Goal: Transaction & Acquisition: Purchase product/service

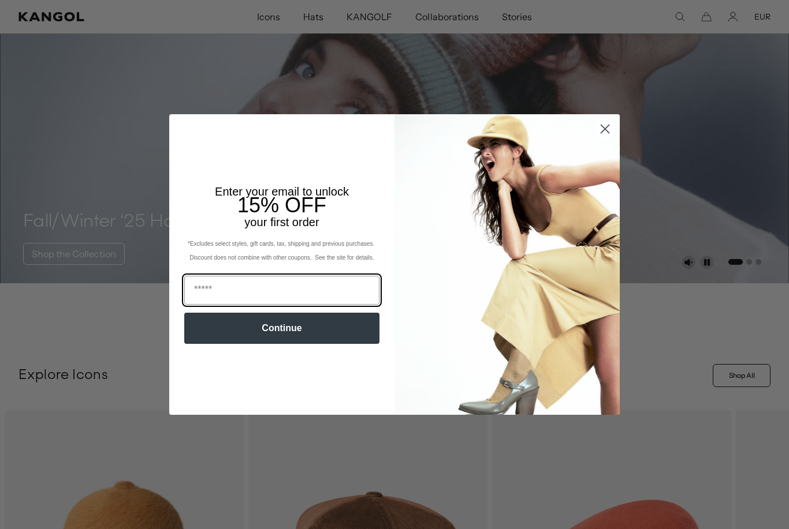
scroll to position [313, 0]
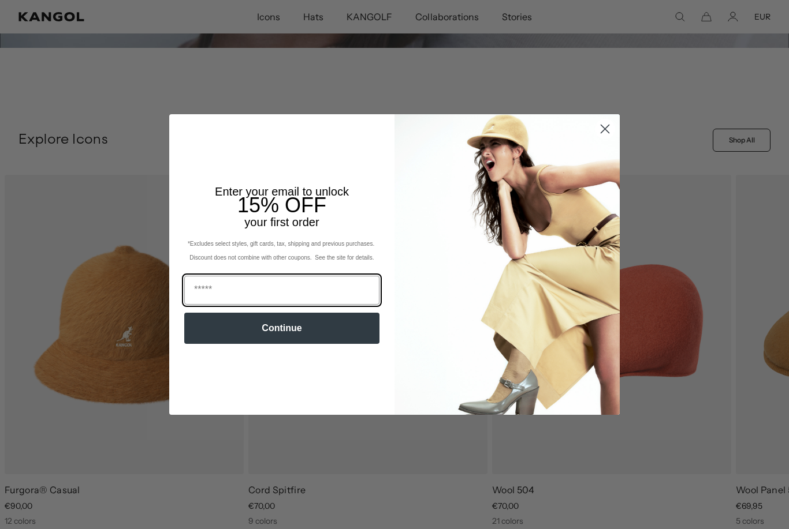
click at [207, 305] on input "Email" at bounding box center [281, 290] width 195 height 29
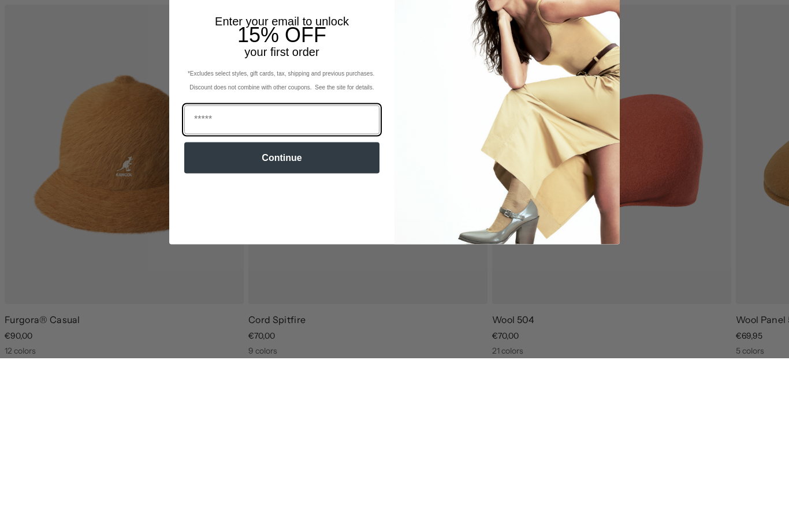
scroll to position [0, 0]
type input "**********"
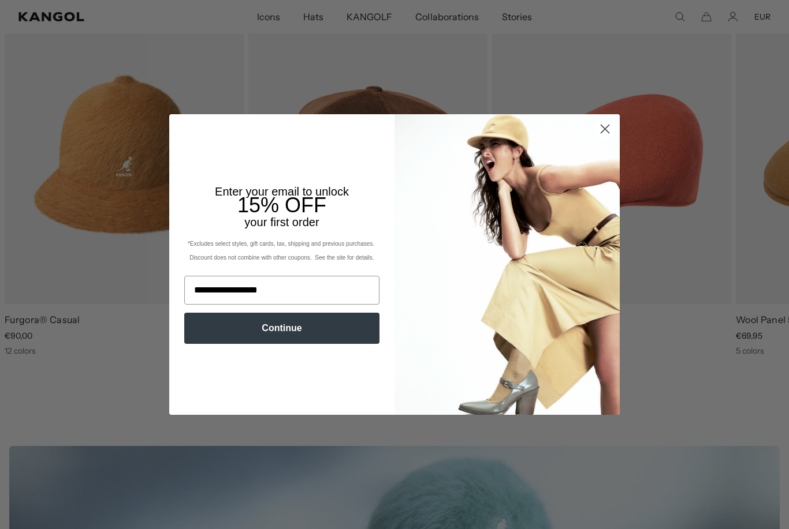
click at [233, 344] on button "Continue" at bounding box center [281, 328] width 195 height 31
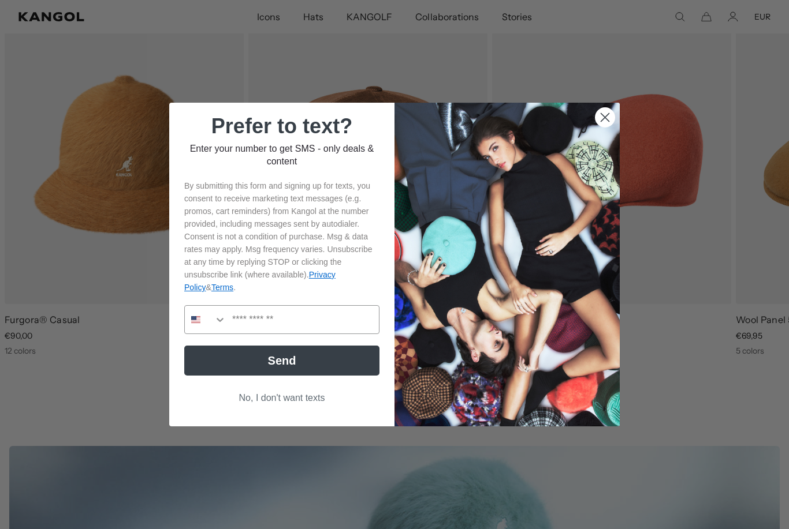
click at [270, 409] on button "No, I don't want texts" at bounding box center [281, 398] width 195 height 22
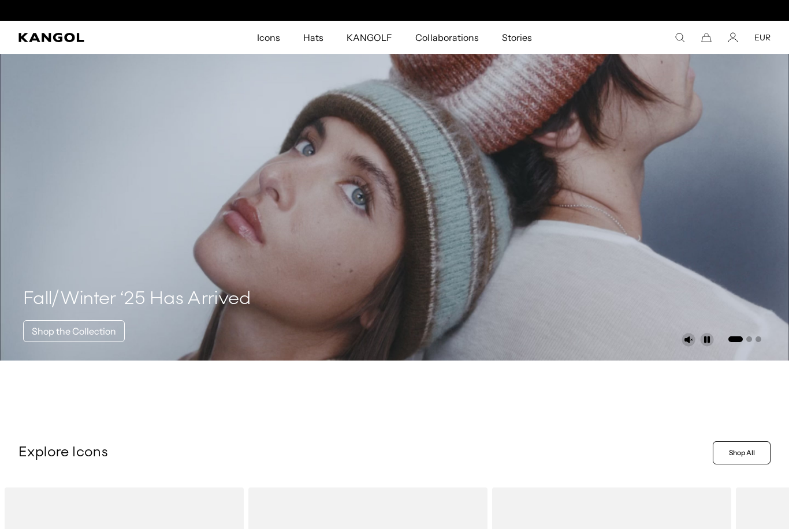
scroll to position [0, 238]
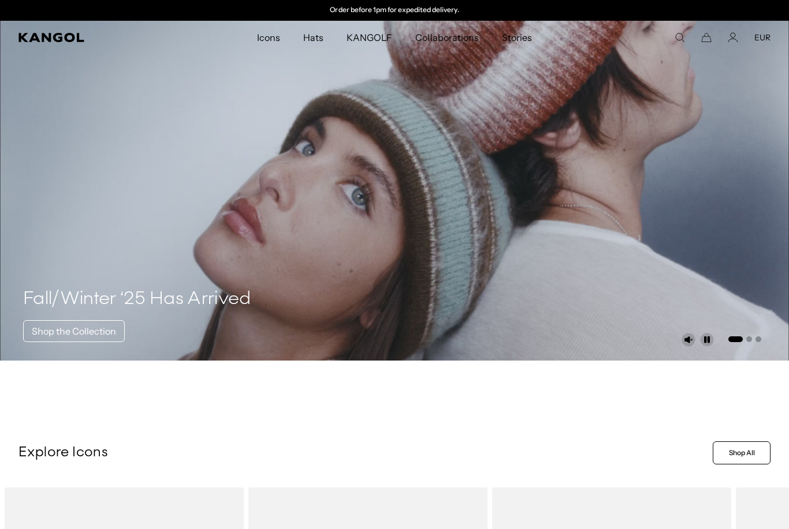
click at [736, 35] on icon "Account" at bounding box center [733, 37] width 10 height 10
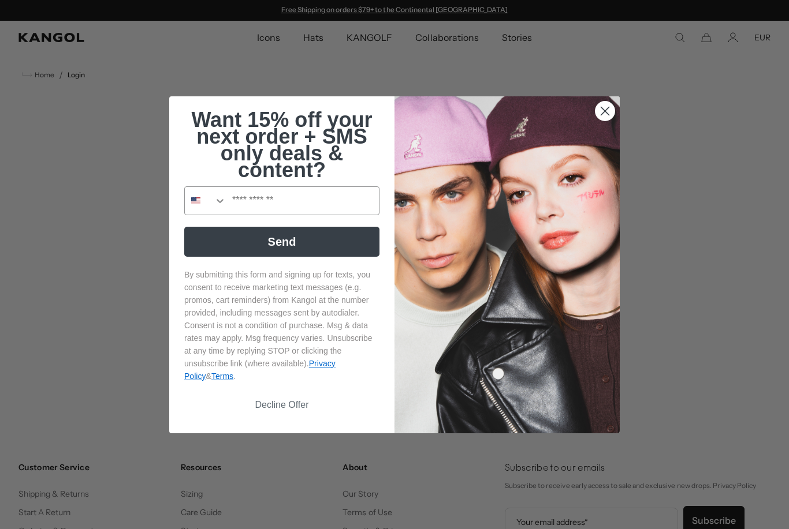
click at [603, 113] on circle "Close dialog" at bounding box center [604, 110] width 19 height 19
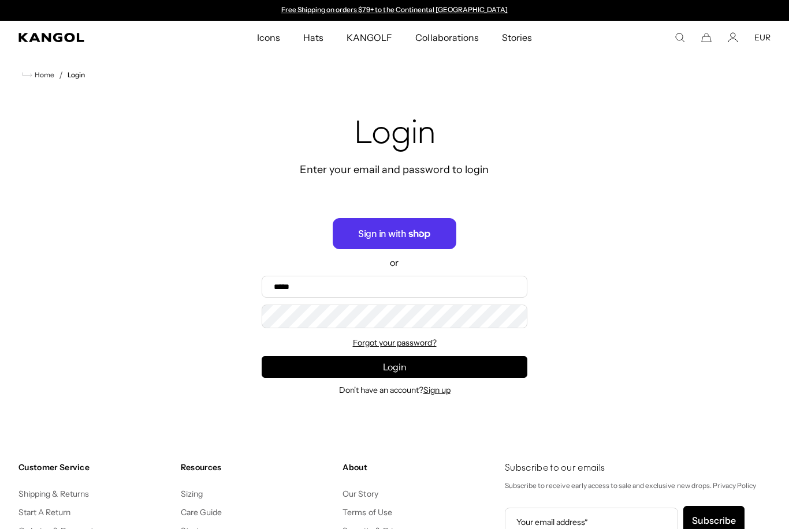
click at [425, 235] on icon "button" at bounding box center [419, 234] width 21 height 9
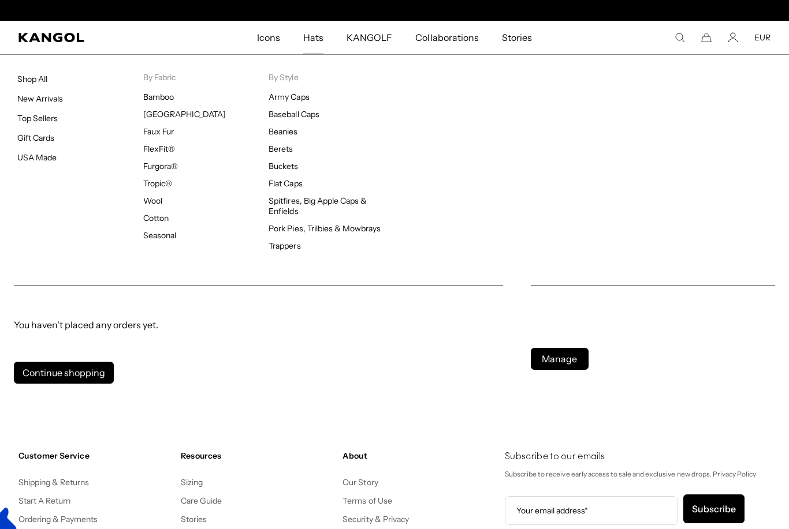
scroll to position [0, 238]
click at [51, 100] on link "New Arrivals" at bounding box center [40, 99] width 46 height 10
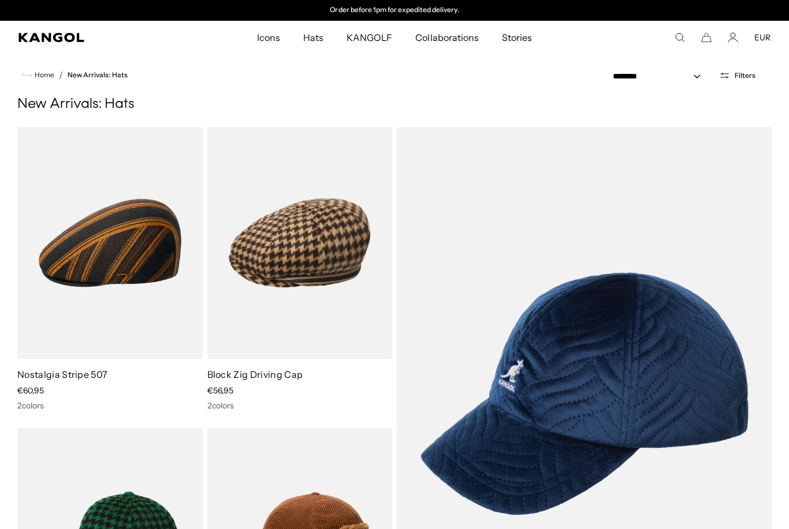
click at [0, 0] on img at bounding box center [0, 0] width 0 height 0
click at [168, 100] on h1 "New Arrivals: Hats" at bounding box center [394, 104] width 754 height 17
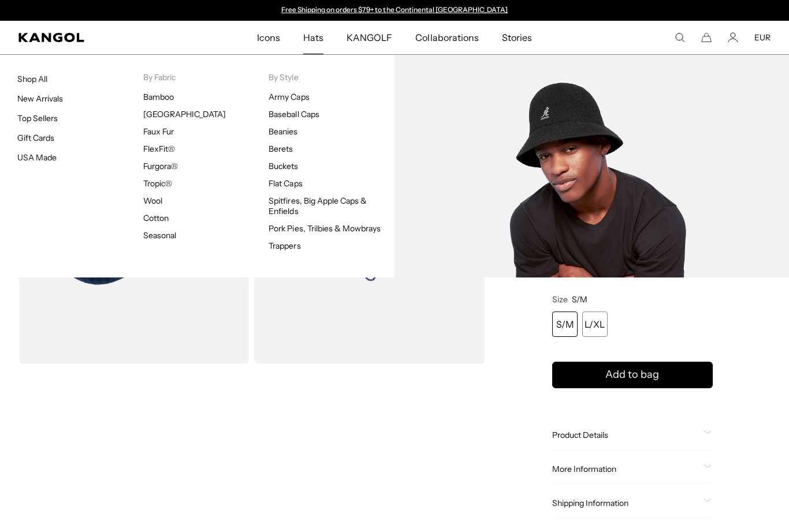
click at [163, 118] on link "[GEOGRAPHIC_DATA]" at bounding box center [184, 114] width 83 height 10
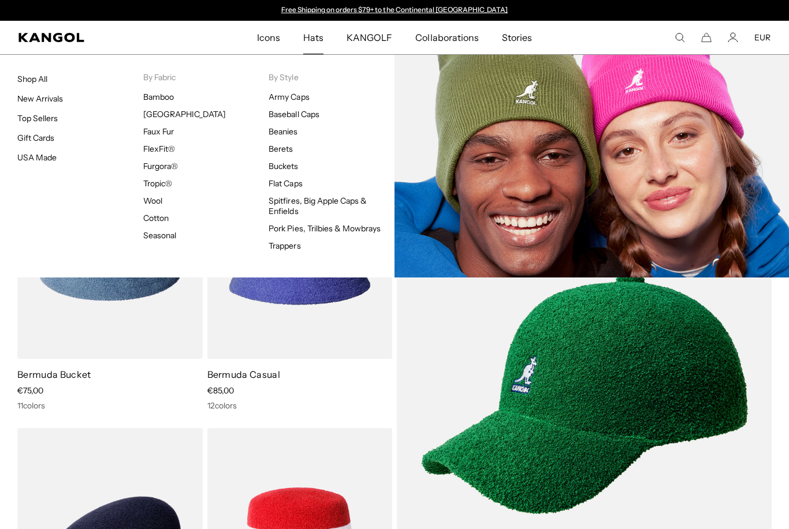
click at [289, 126] on link "Beanies" at bounding box center [282, 131] width 29 height 10
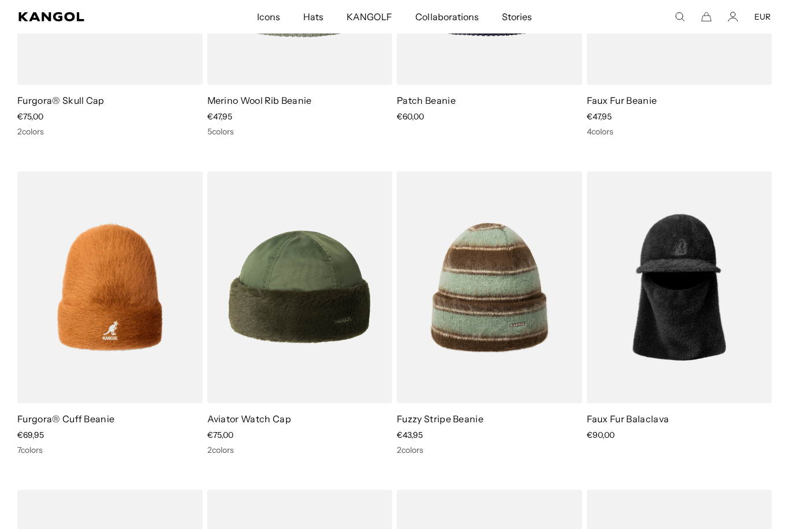
scroll to position [1012, 0]
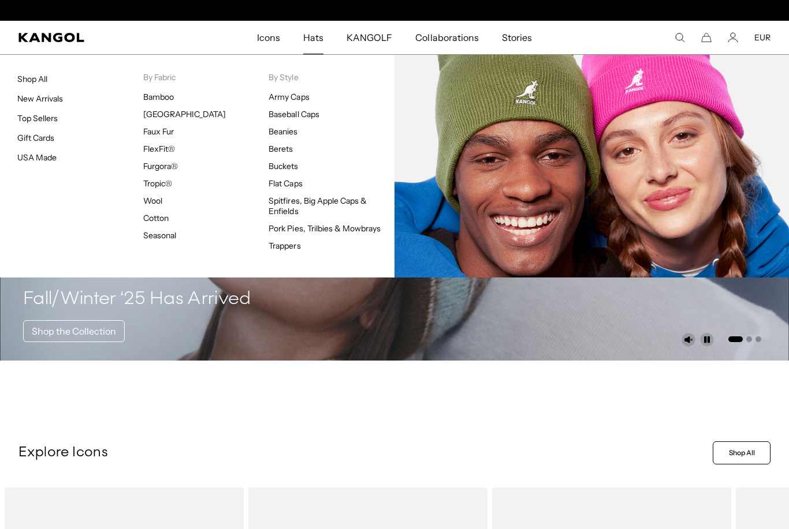
scroll to position [0, 238]
click at [290, 135] on link "Beanies" at bounding box center [282, 131] width 29 height 10
